Goal: Find specific page/section: Find specific page/section

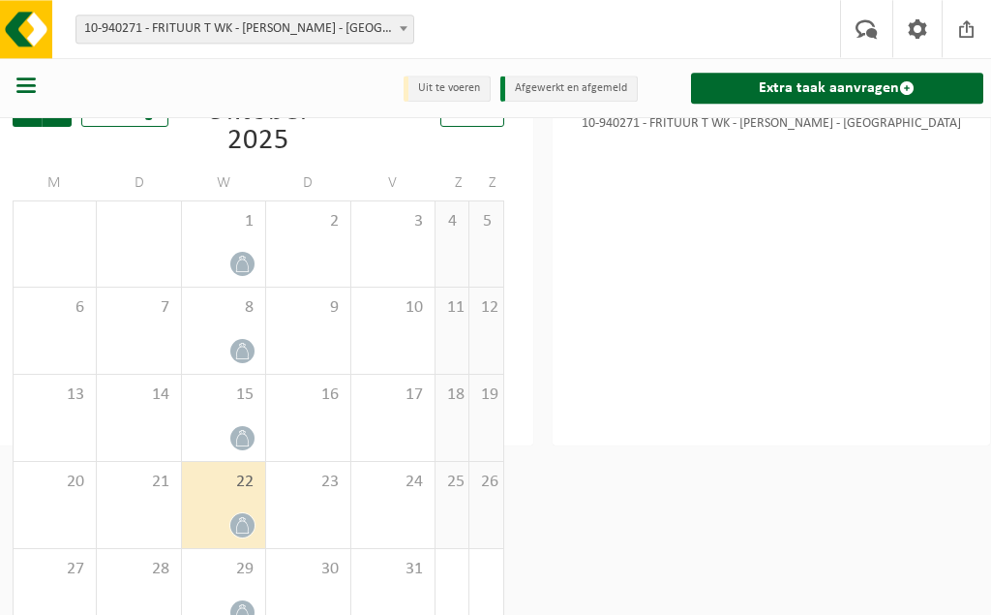
scroll to position [141, 36]
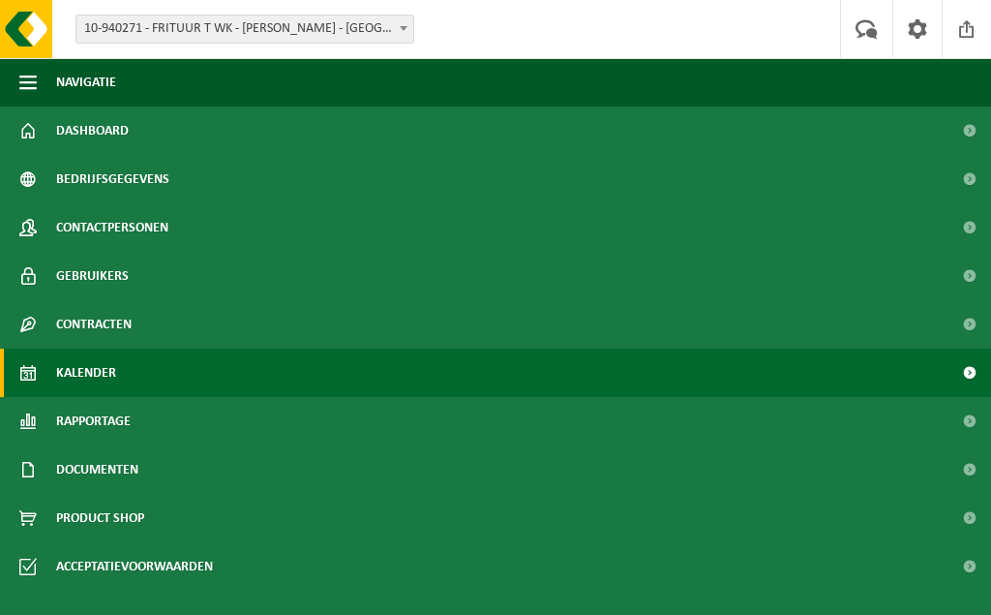
click at [964, 371] on span at bounding box center [970, 372] width 44 height 48
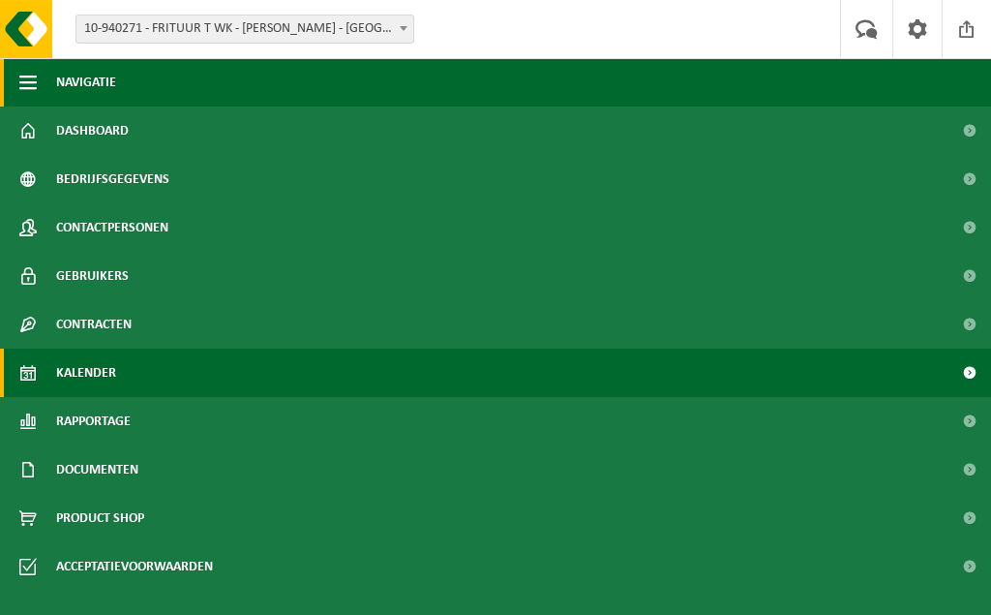
click at [26, 76] on span "button" at bounding box center [27, 82] width 17 height 48
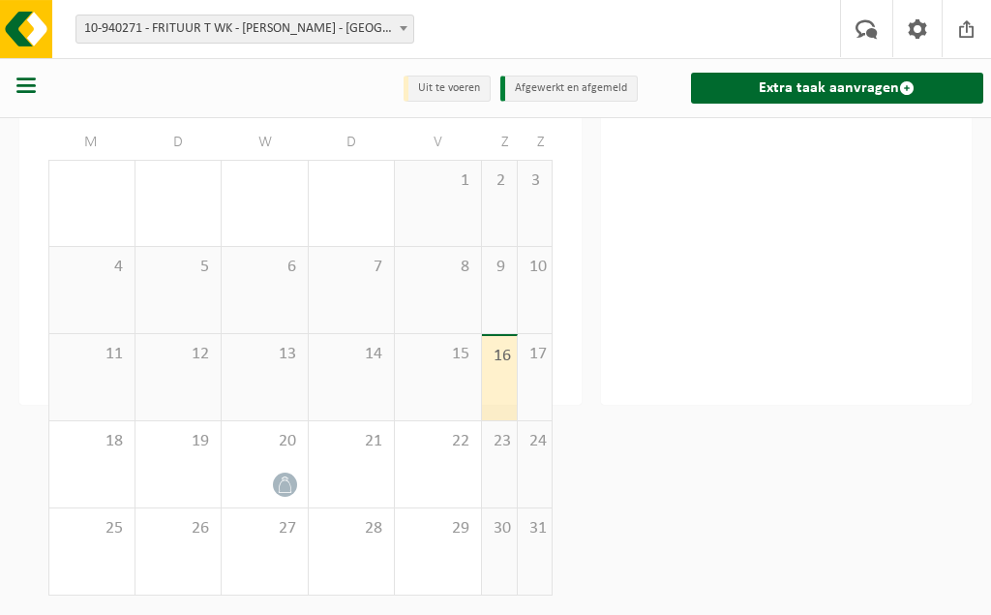
scroll to position [43, 0]
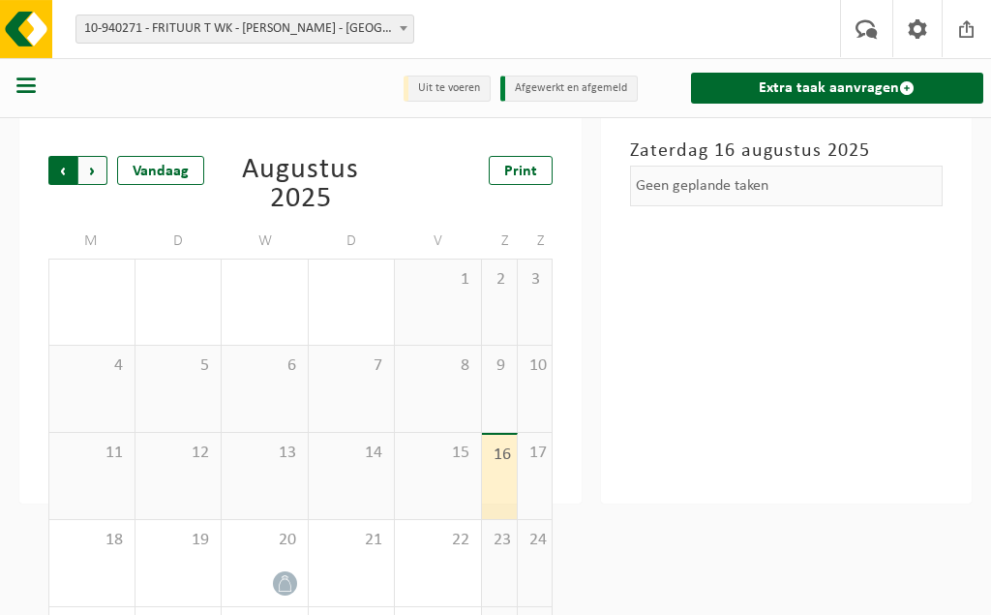
click at [88, 167] on span "Volgende" at bounding box center [92, 170] width 29 height 29
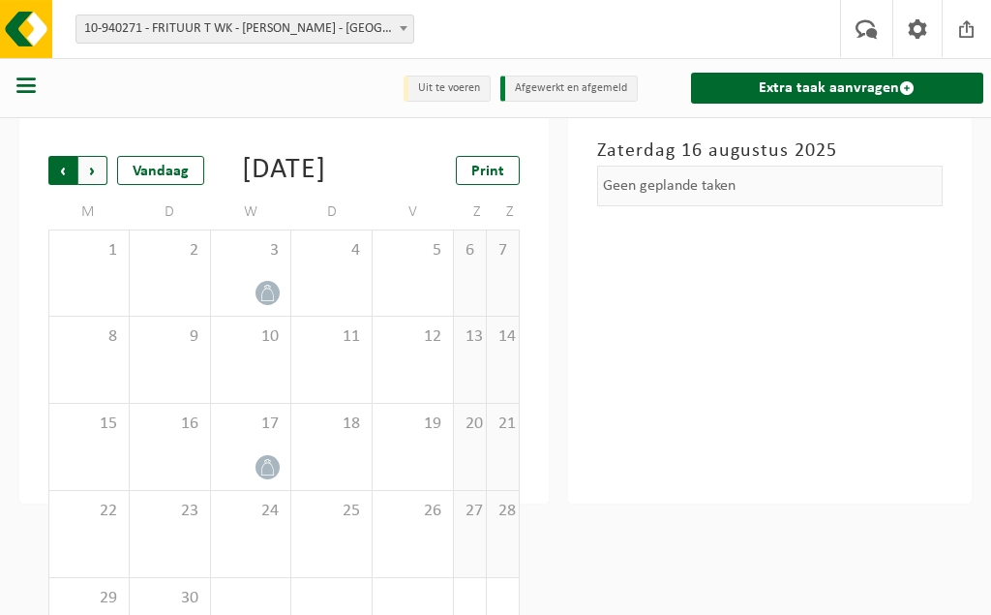
click at [96, 172] on span "Volgende" at bounding box center [92, 170] width 29 height 29
